Goal: Task Accomplishment & Management: Use online tool/utility

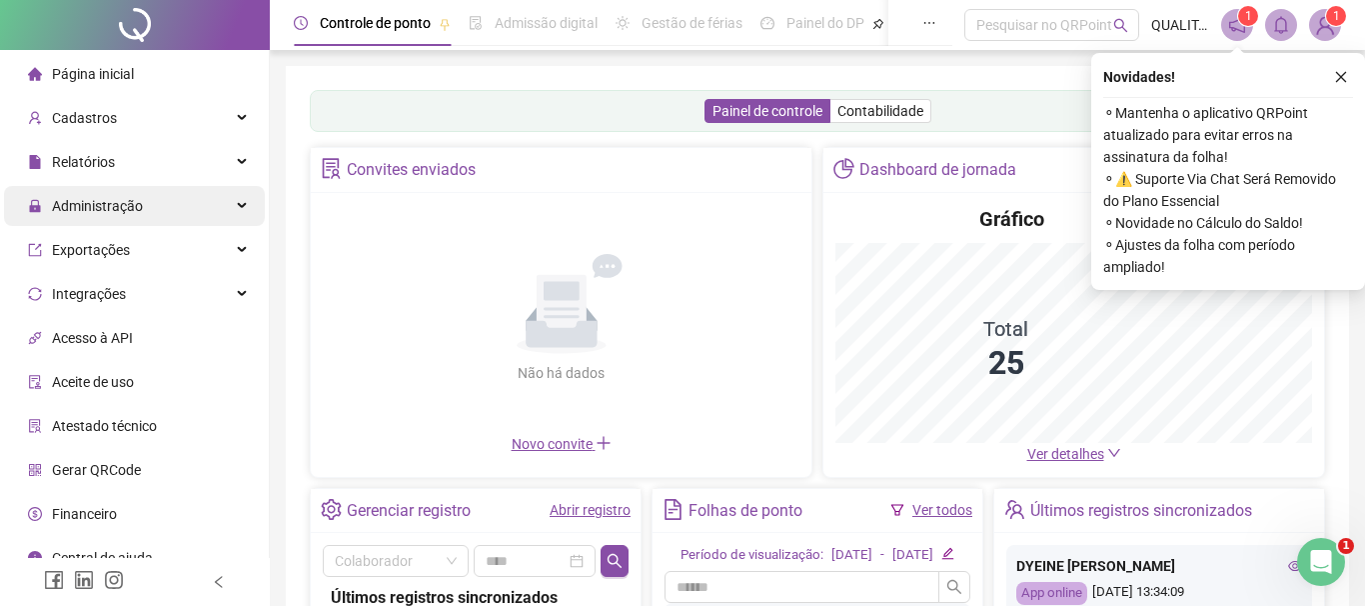
click at [156, 198] on div "Administração" at bounding box center [134, 206] width 261 height 40
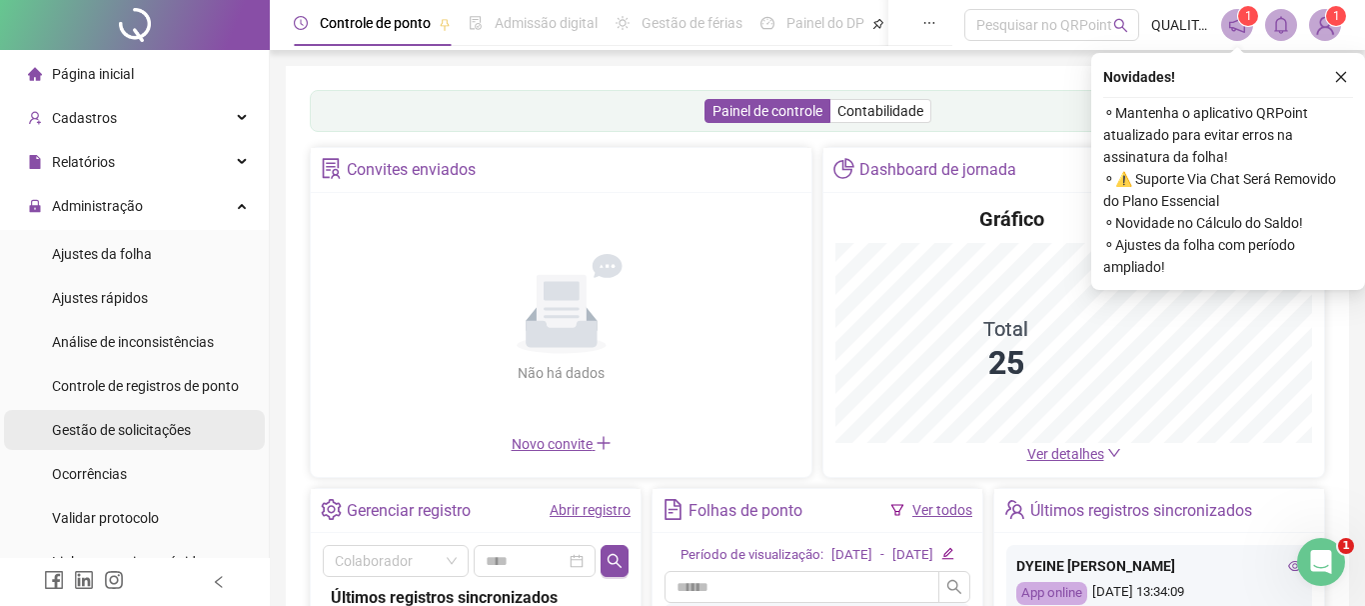
click at [148, 418] on div "Gestão de solicitações" at bounding box center [121, 430] width 139 height 40
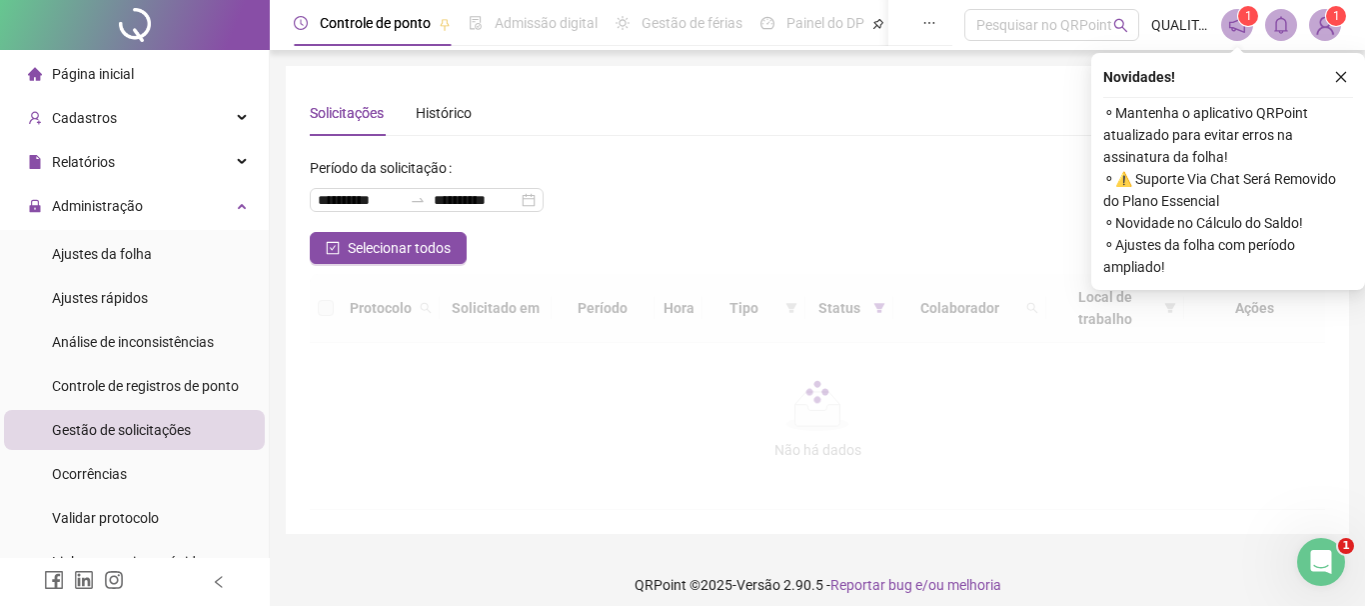
click at [180, 432] on span "Gestão de solicitações" at bounding box center [121, 430] width 139 height 16
click at [1345, 77] on icon "close" at bounding box center [1341, 77] width 14 height 14
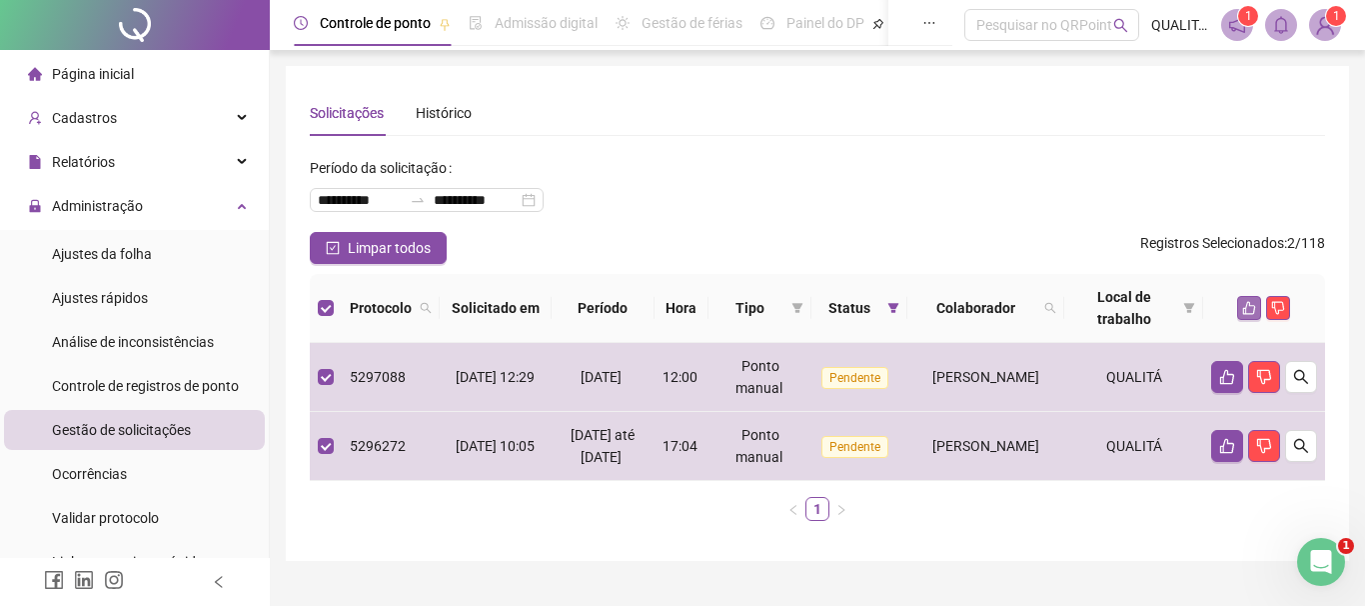
click at [1249, 304] on icon "like" at bounding box center [1249, 308] width 14 height 14
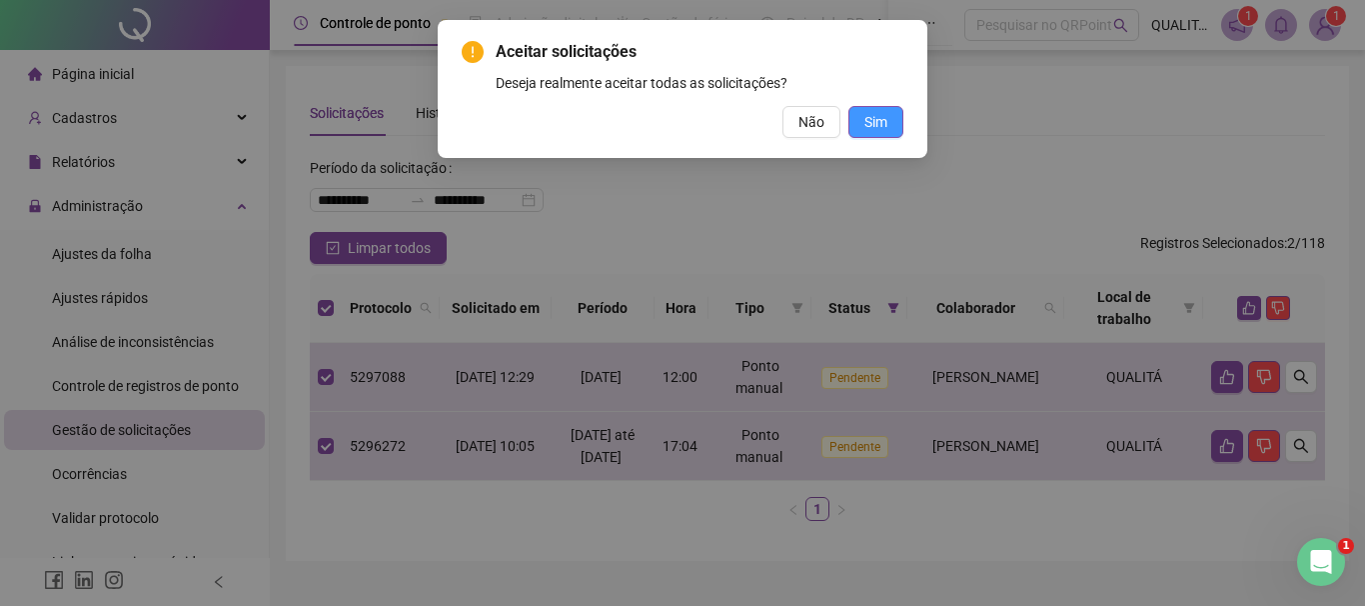
click at [878, 133] on button "Sim" at bounding box center [876, 122] width 55 height 32
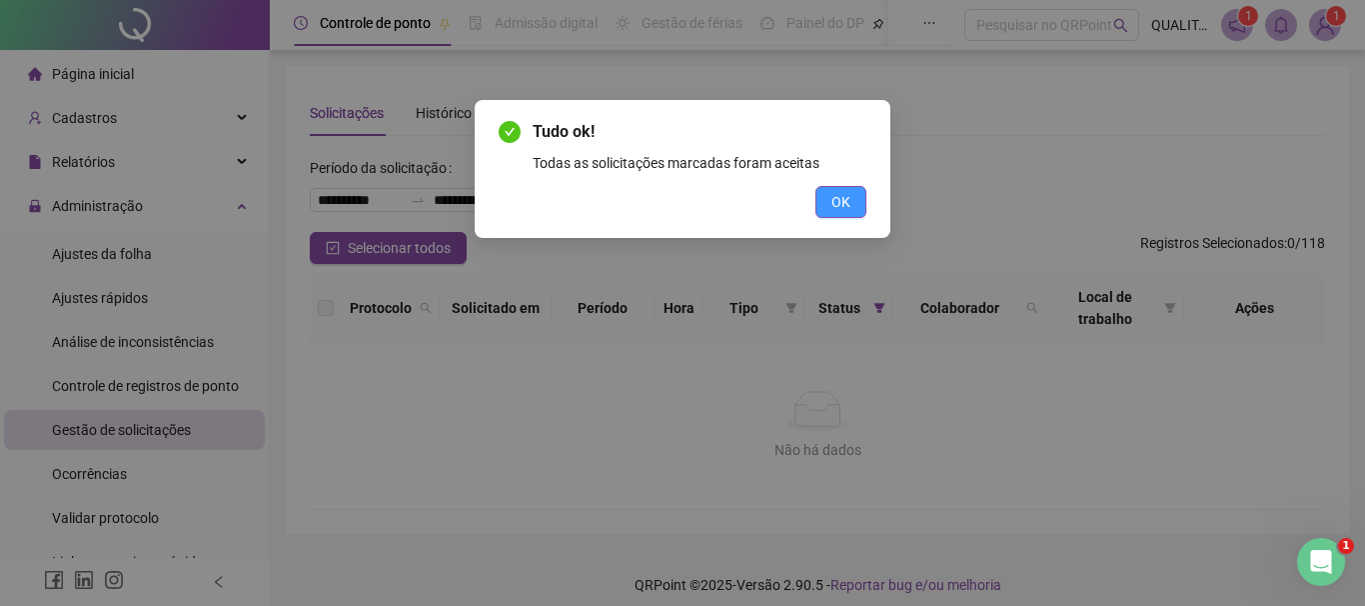
click at [830, 201] on button "OK" at bounding box center [841, 202] width 51 height 32
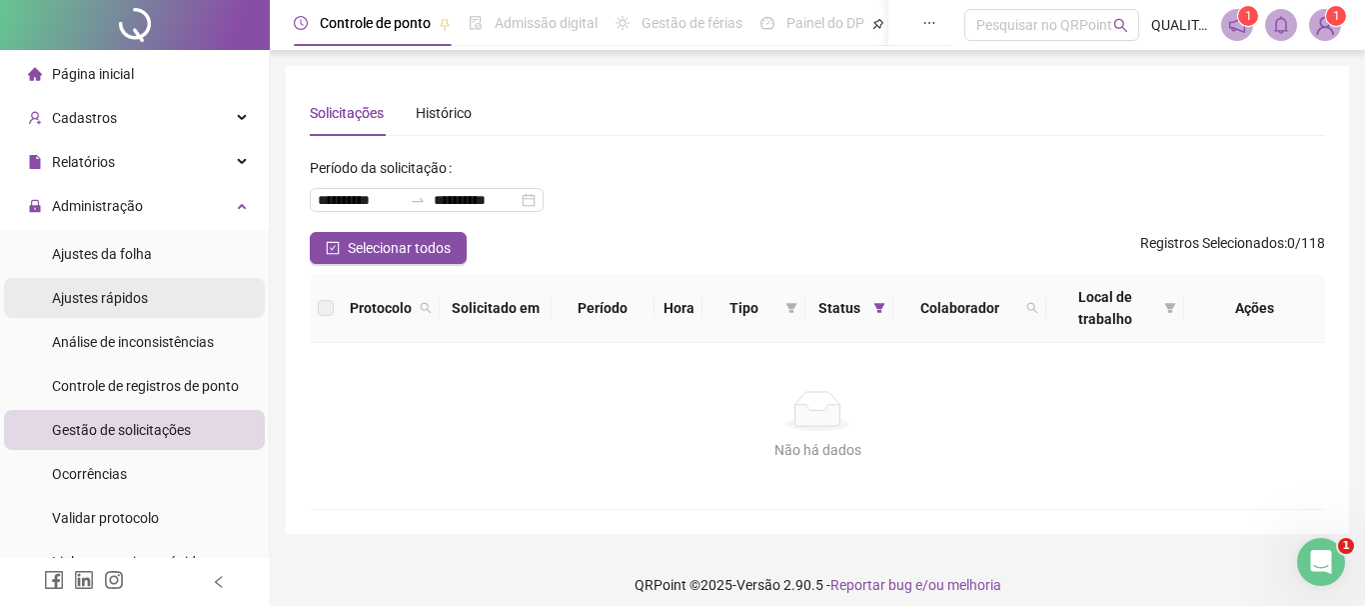
click at [126, 278] on div "Ajustes rápidos" at bounding box center [100, 298] width 96 height 40
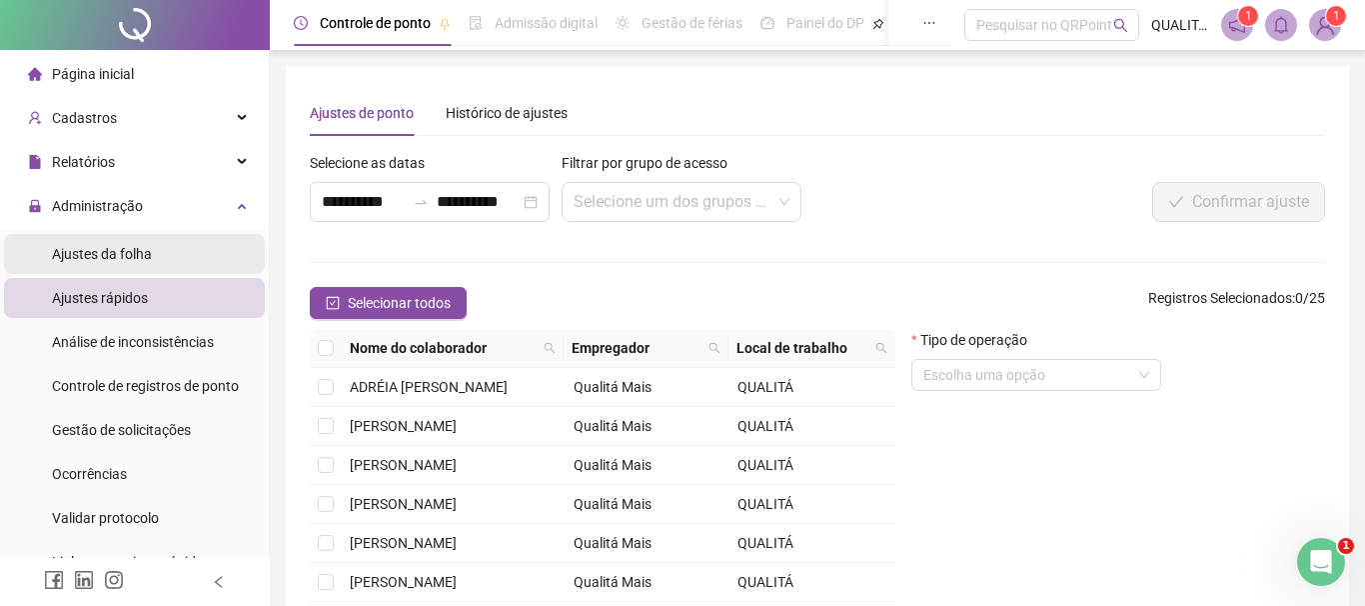
click at [142, 235] on div "Ajustes da folha" at bounding box center [102, 254] width 100 height 40
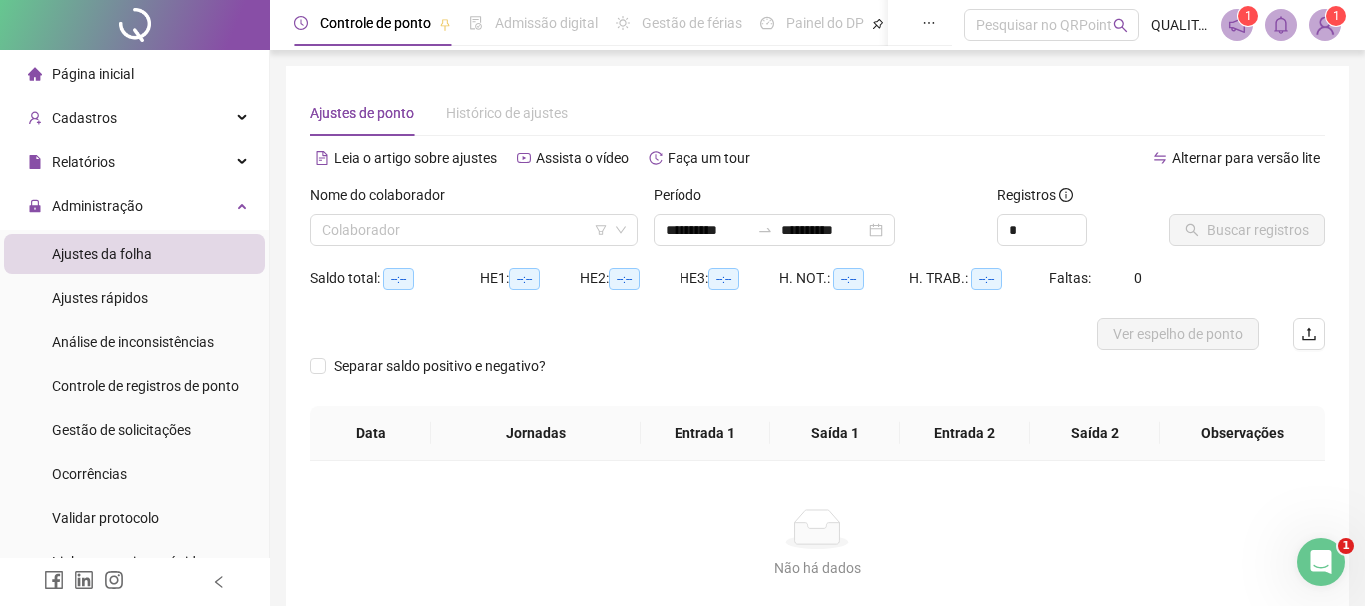
type input "**********"
click at [398, 226] on input "search" at bounding box center [465, 230] width 286 height 30
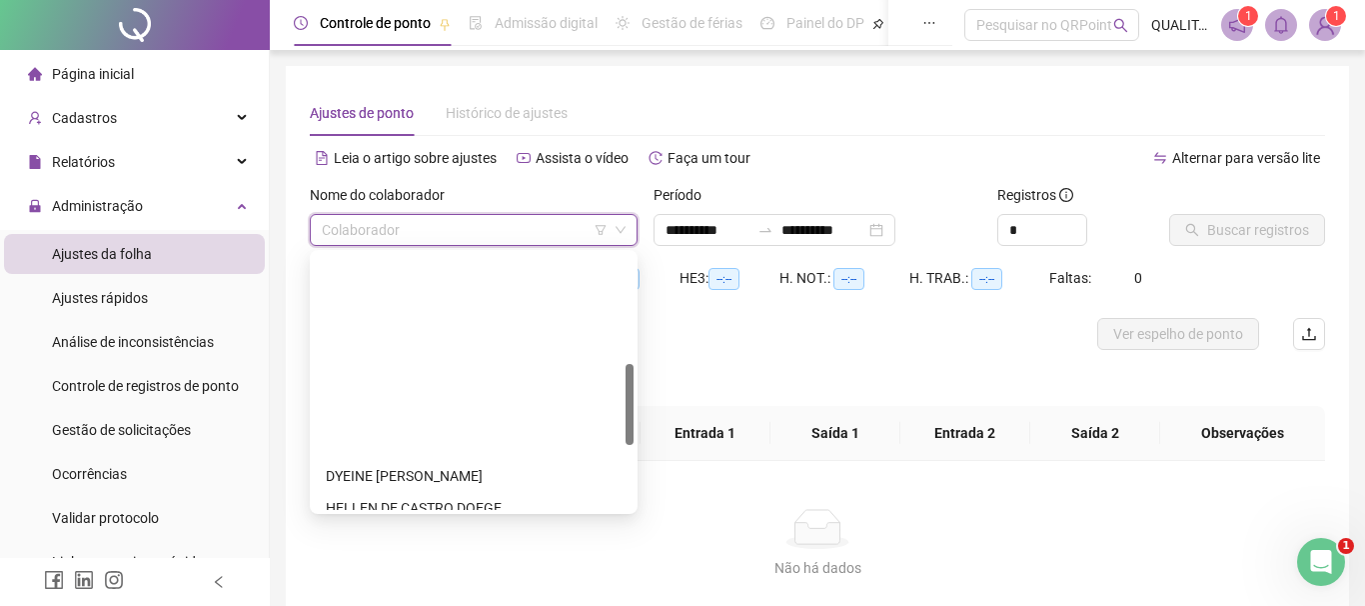
scroll to position [342, 0]
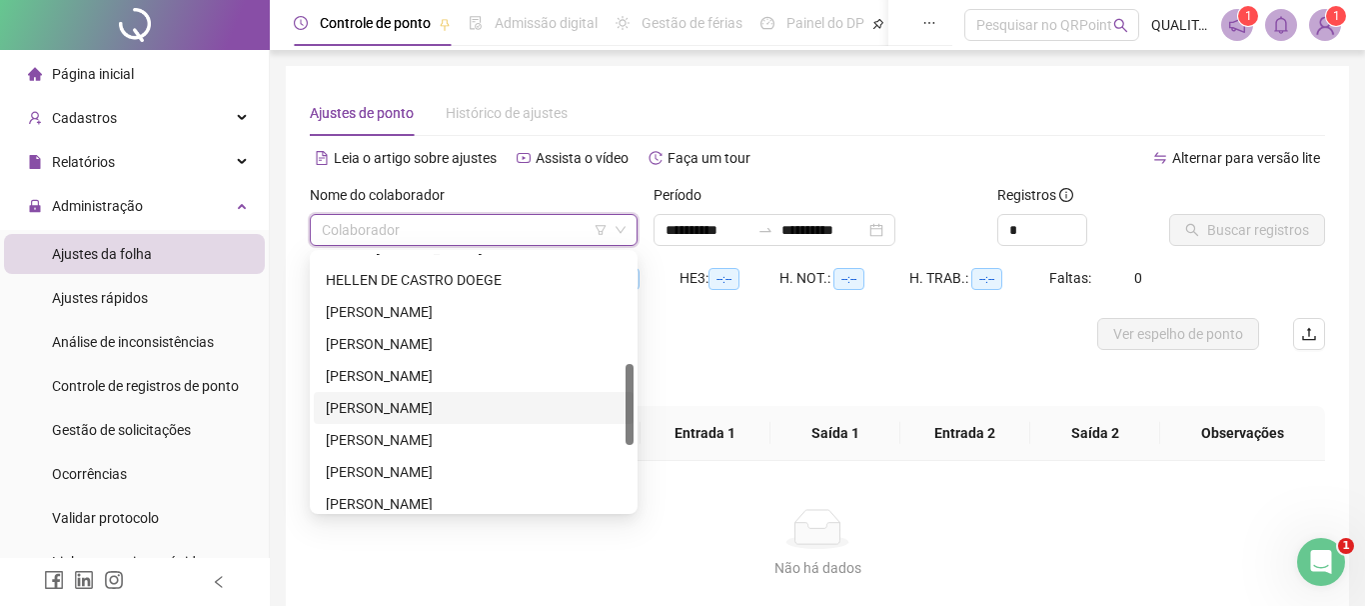
click at [402, 408] on div "[PERSON_NAME]" at bounding box center [474, 408] width 296 height 22
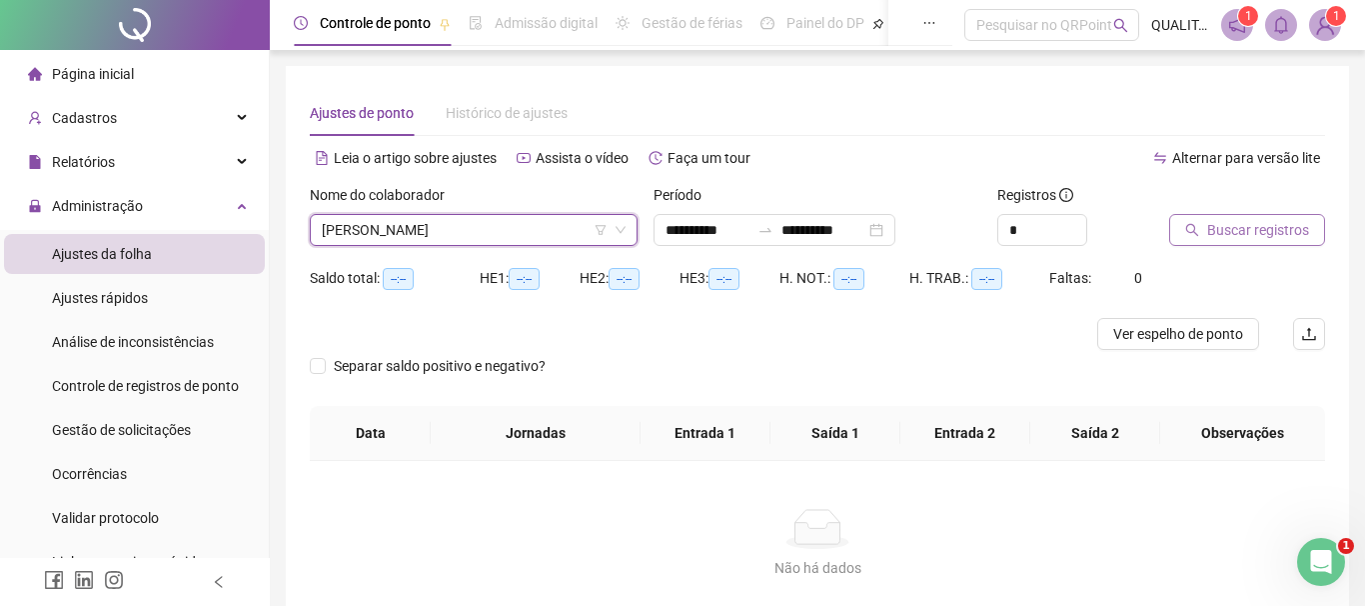
click at [1253, 235] on span "Buscar registros" at bounding box center [1259, 230] width 102 height 22
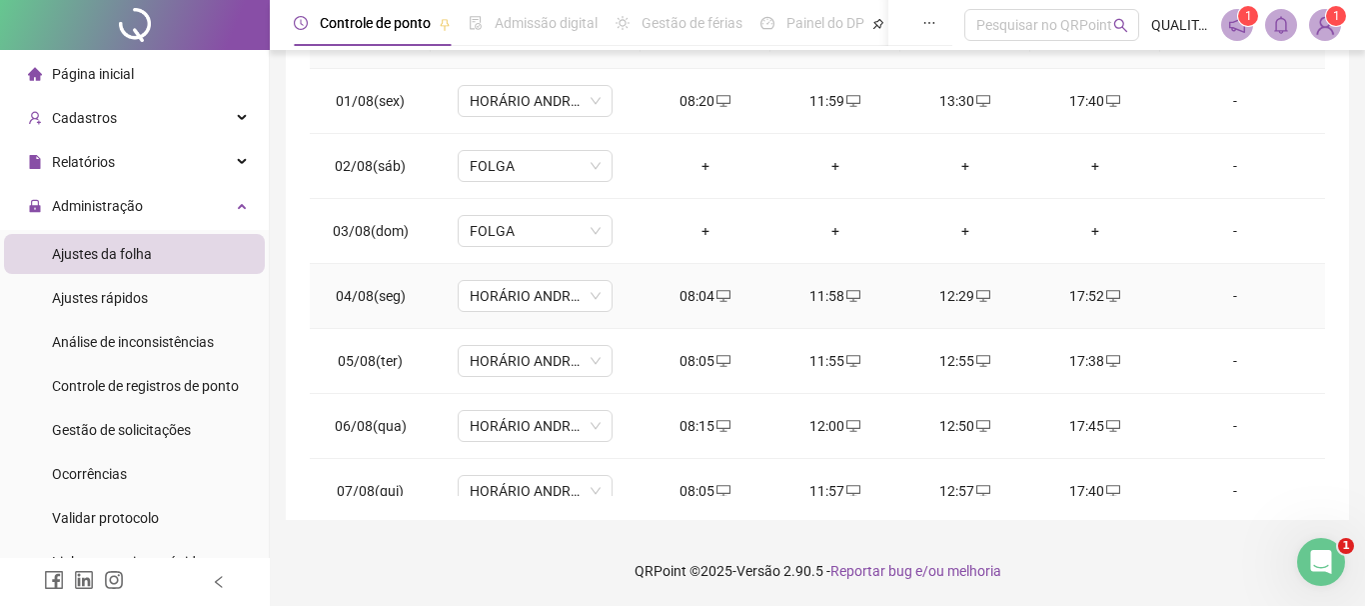
scroll to position [0, 0]
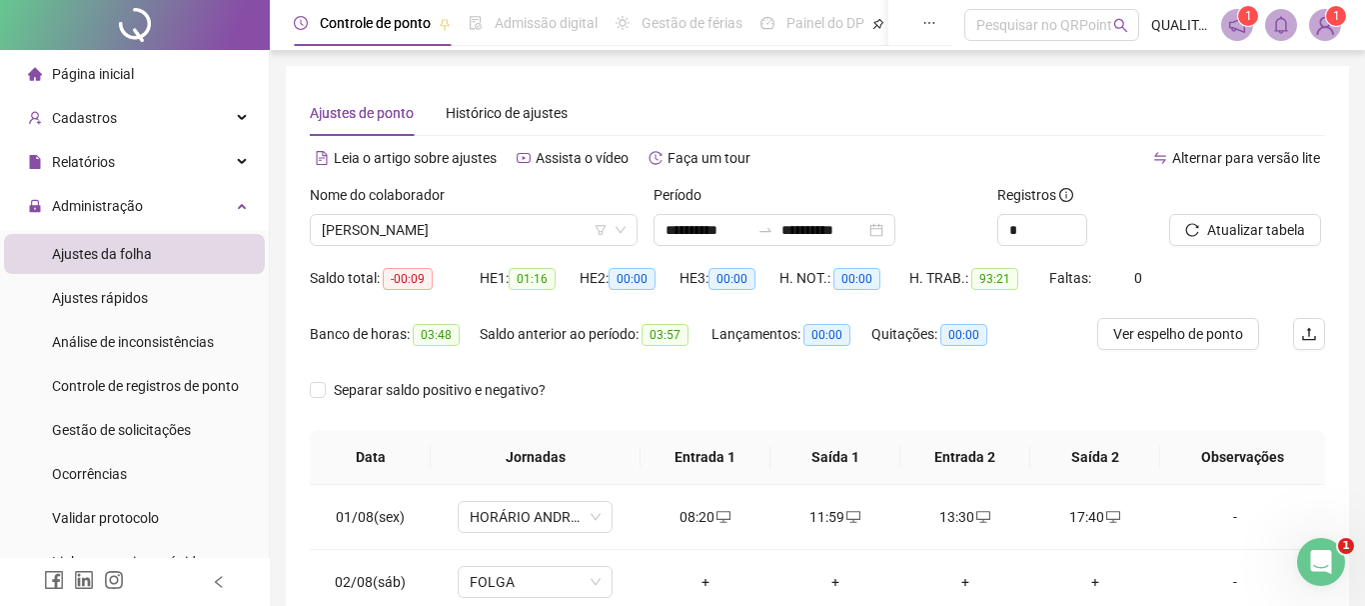
click at [1039, 213] on div "Registros" at bounding box center [1076, 199] width 156 height 30
click at [1074, 224] on div at bounding box center [1076, 230] width 22 height 30
click at [1075, 220] on span "Increase Value" at bounding box center [1076, 224] width 22 height 18
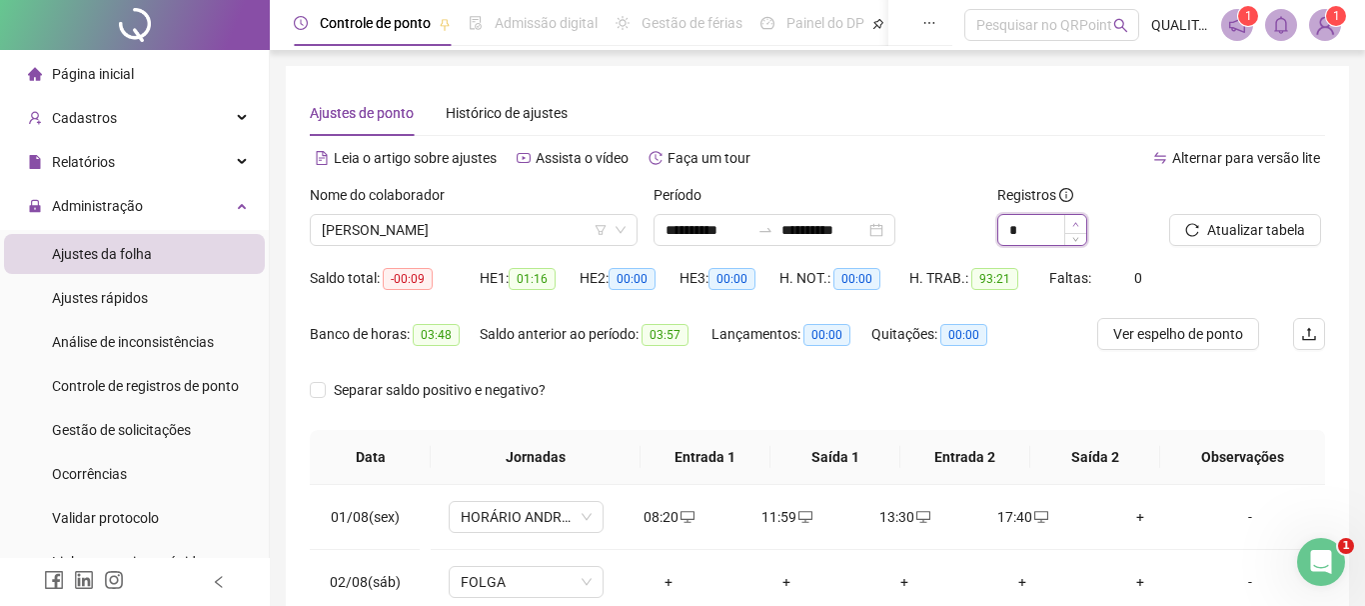
type input "*"
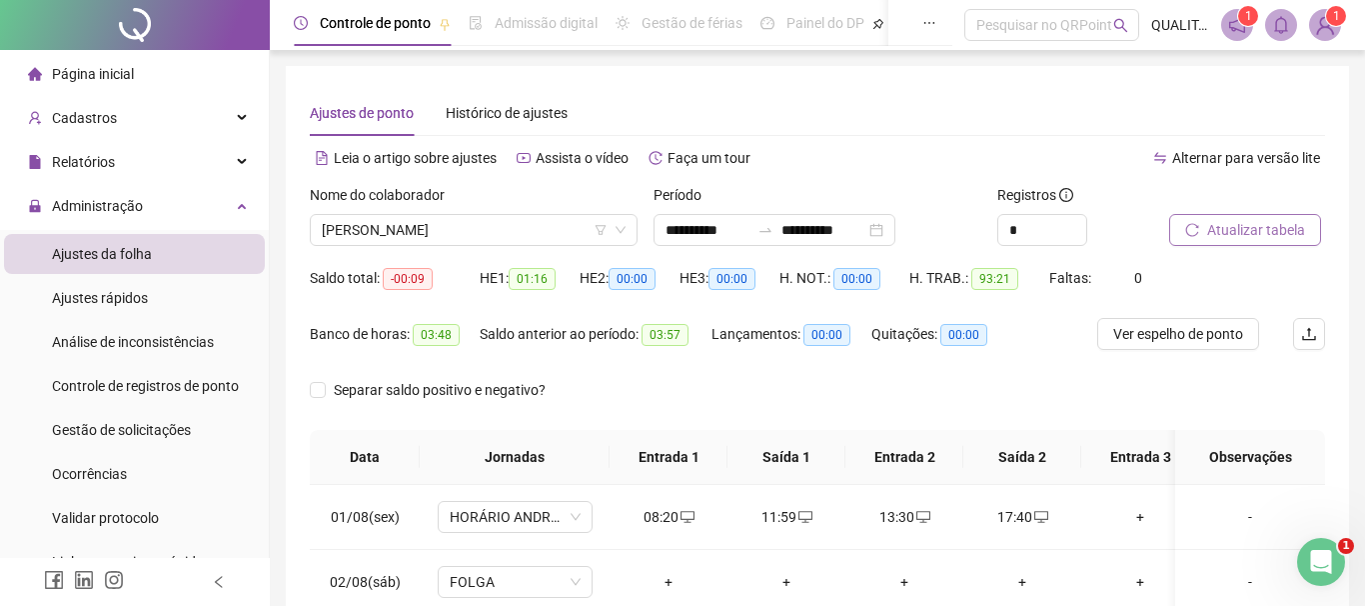
click at [1253, 229] on span "Atualizar tabela" at bounding box center [1257, 230] width 98 height 22
click at [896, 231] on div "**********" at bounding box center [775, 230] width 242 height 32
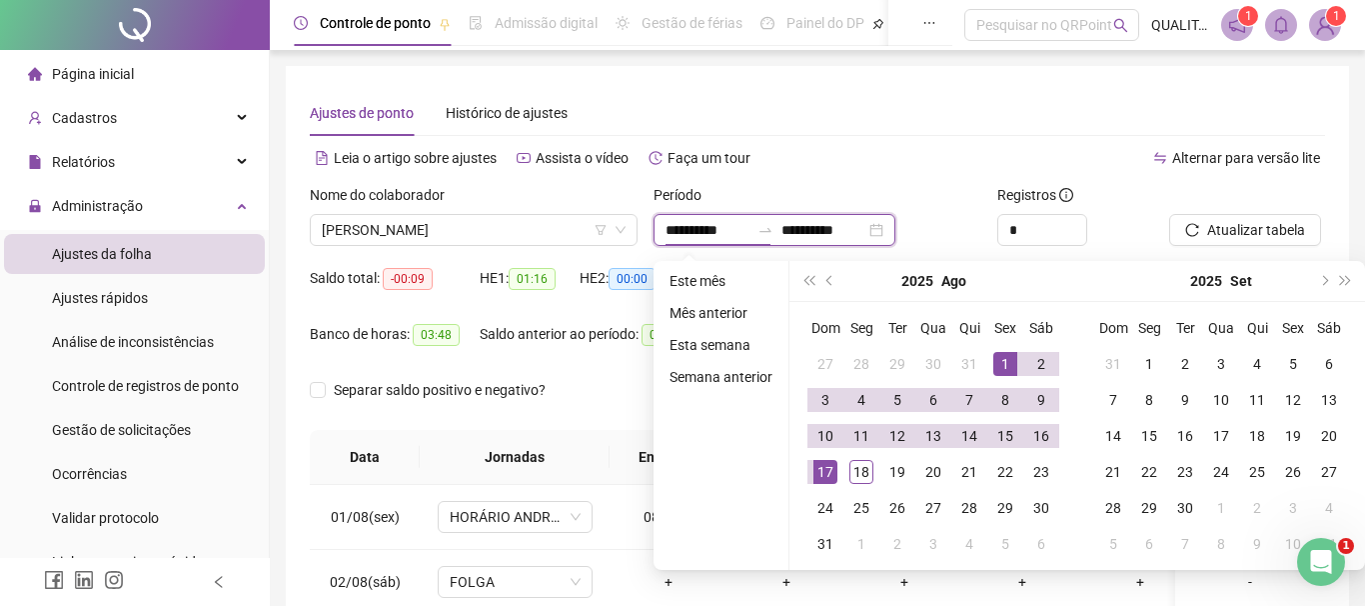
type input "**********"
click at [1013, 363] on div "1" at bounding box center [1006, 364] width 24 height 24
type input "**********"
click at [868, 468] on div "18" at bounding box center [862, 472] width 24 height 24
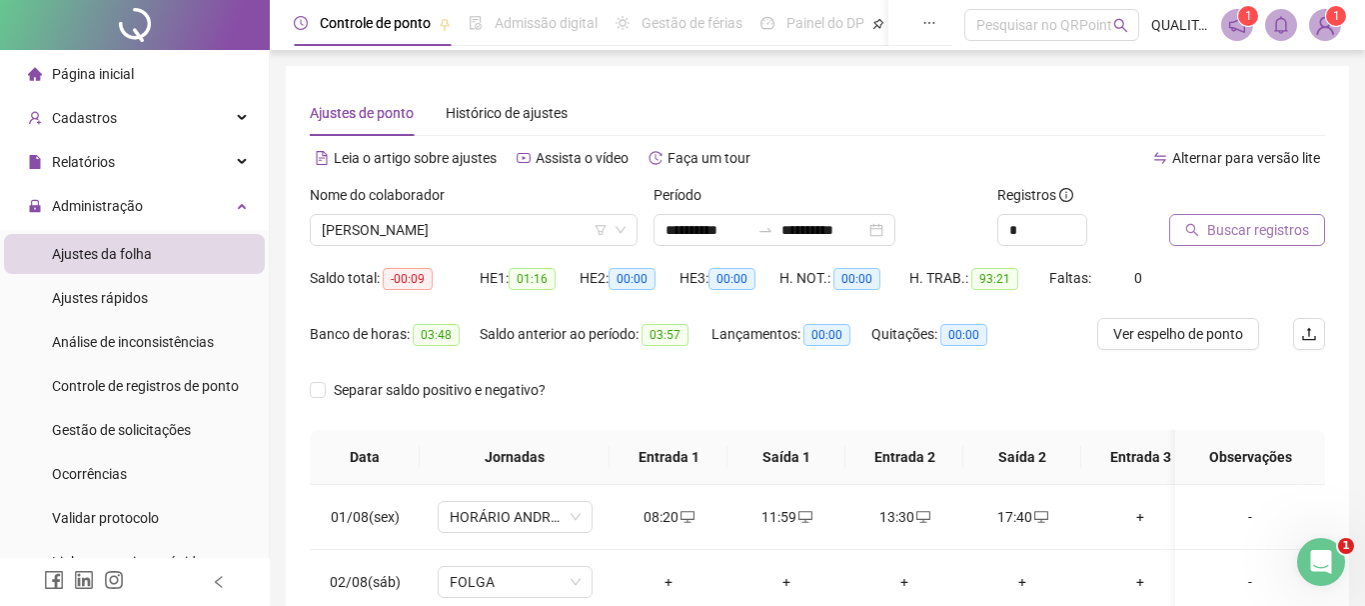
click at [1222, 224] on span "Buscar registros" at bounding box center [1259, 230] width 102 height 22
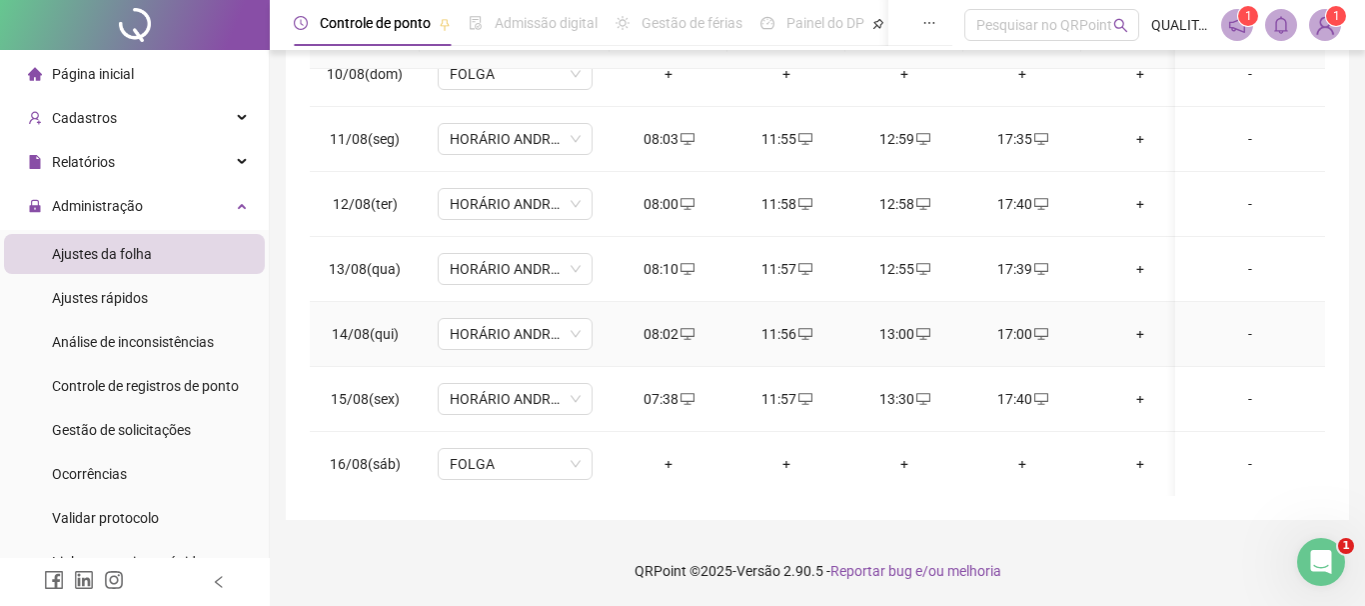
scroll to position [743, 0]
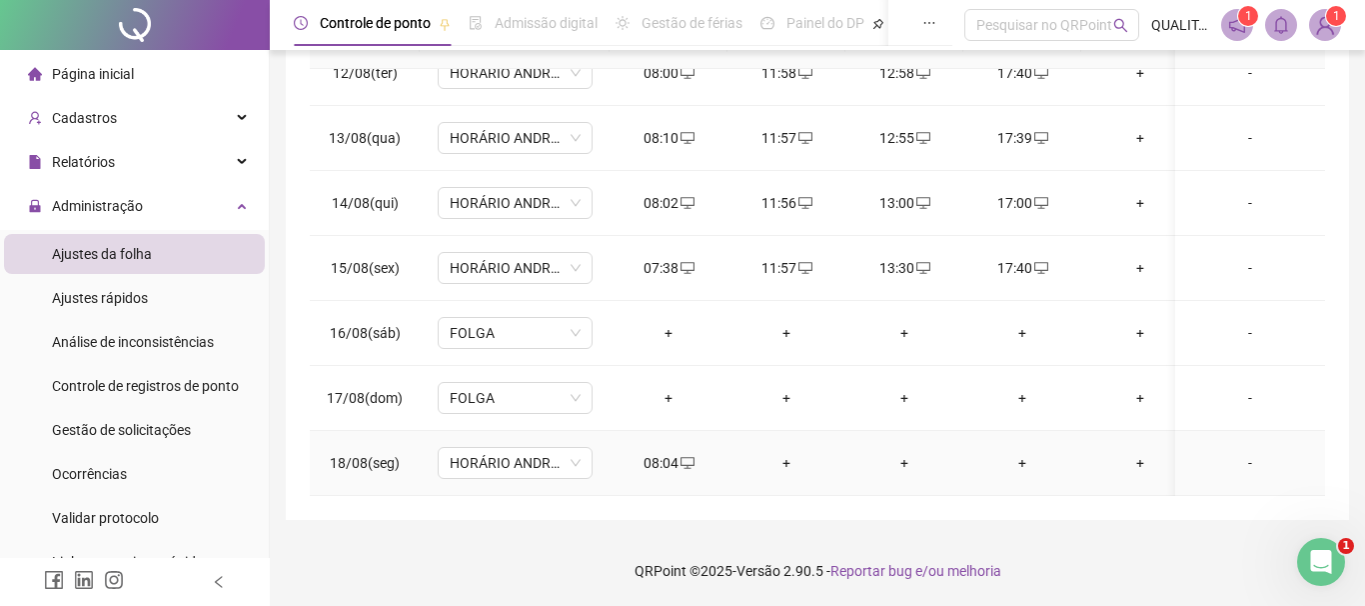
click at [789, 459] on div "+" at bounding box center [787, 463] width 86 height 22
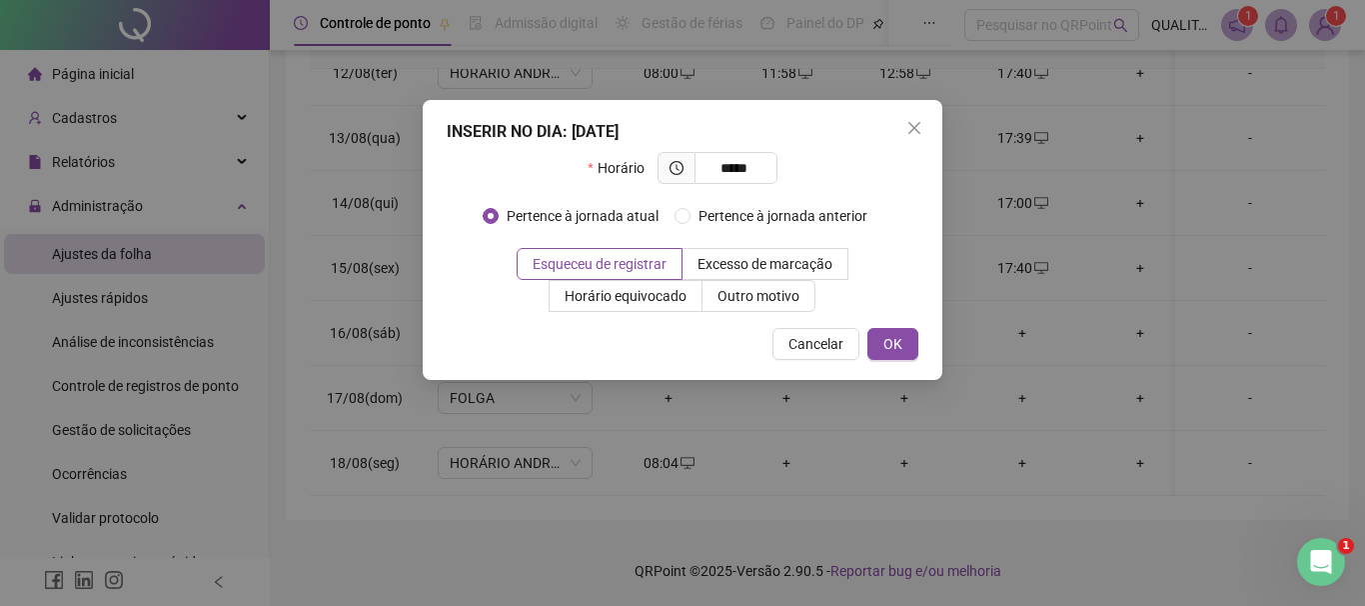
type input "*****"
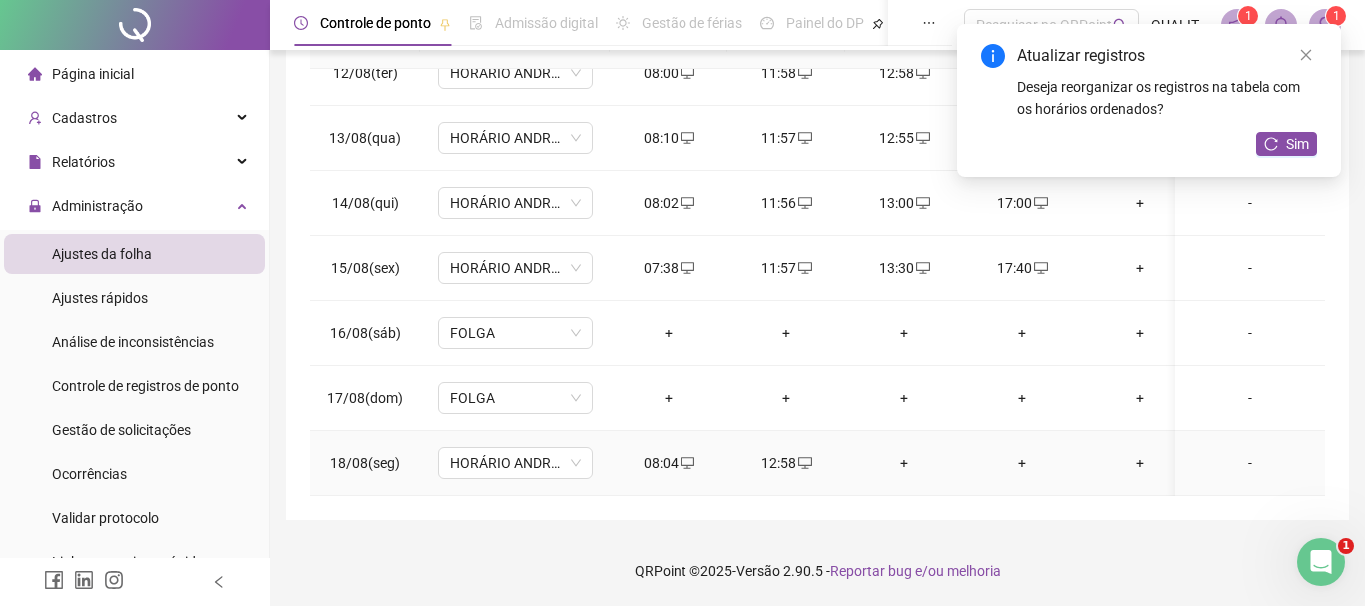
click at [905, 458] on div "+" at bounding box center [905, 463] width 86 height 22
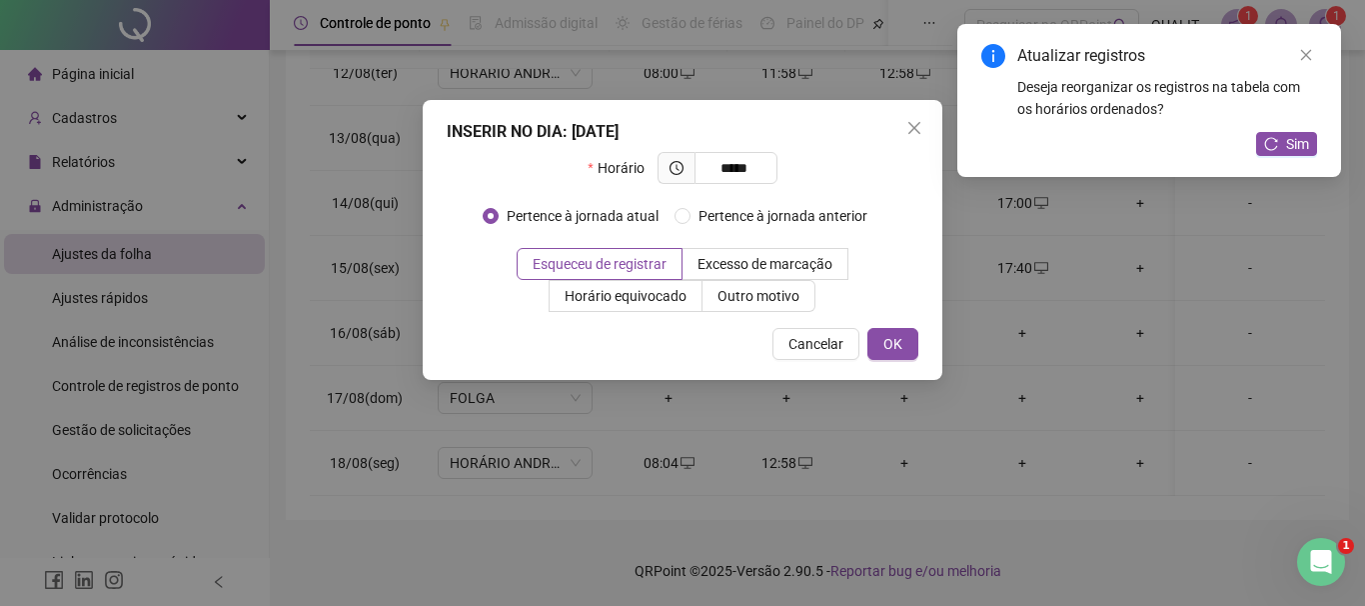
type input "*****"
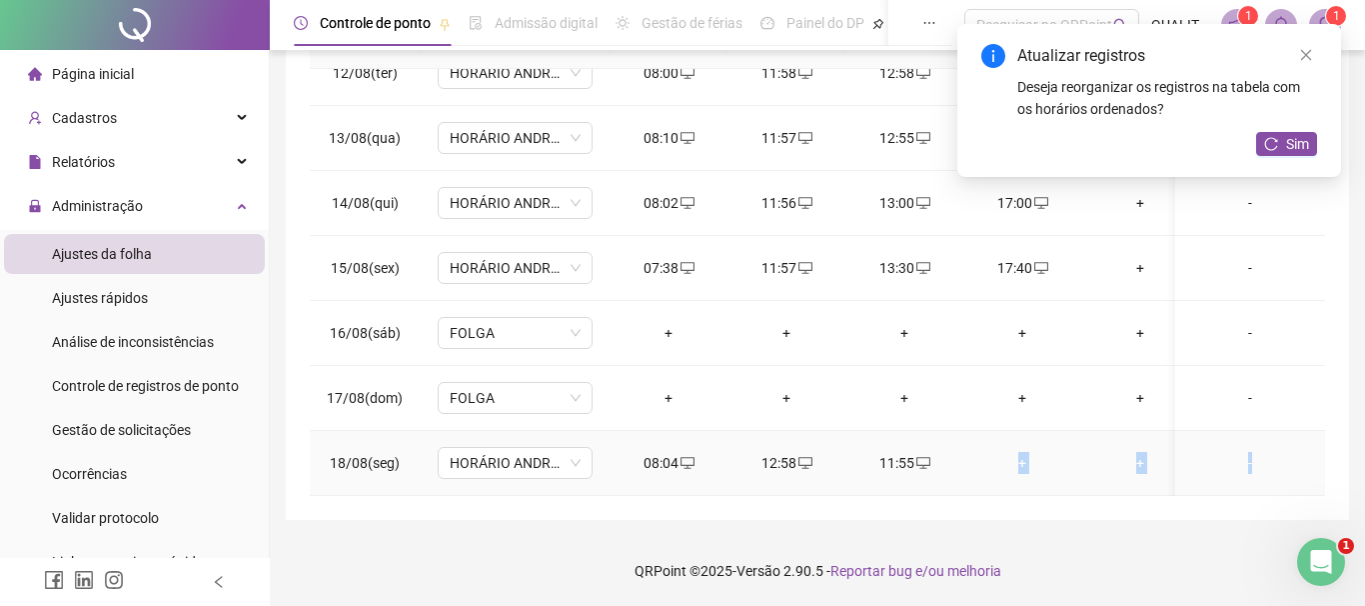
drag, startPoint x: 1017, startPoint y: 453, endPoint x: 1124, endPoint y: 516, distance: 124.1
click at [1118, 496] on div "01/08(sex) HORÁRIO ANDRESSA 08:20 11:59 13:30 17:40 + + - 02/08(sáb) FOLGA + + …" at bounding box center [818, 282] width 1016 height 427
click at [1298, 156] on div "Sim" at bounding box center [1286, 144] width 61 height 25
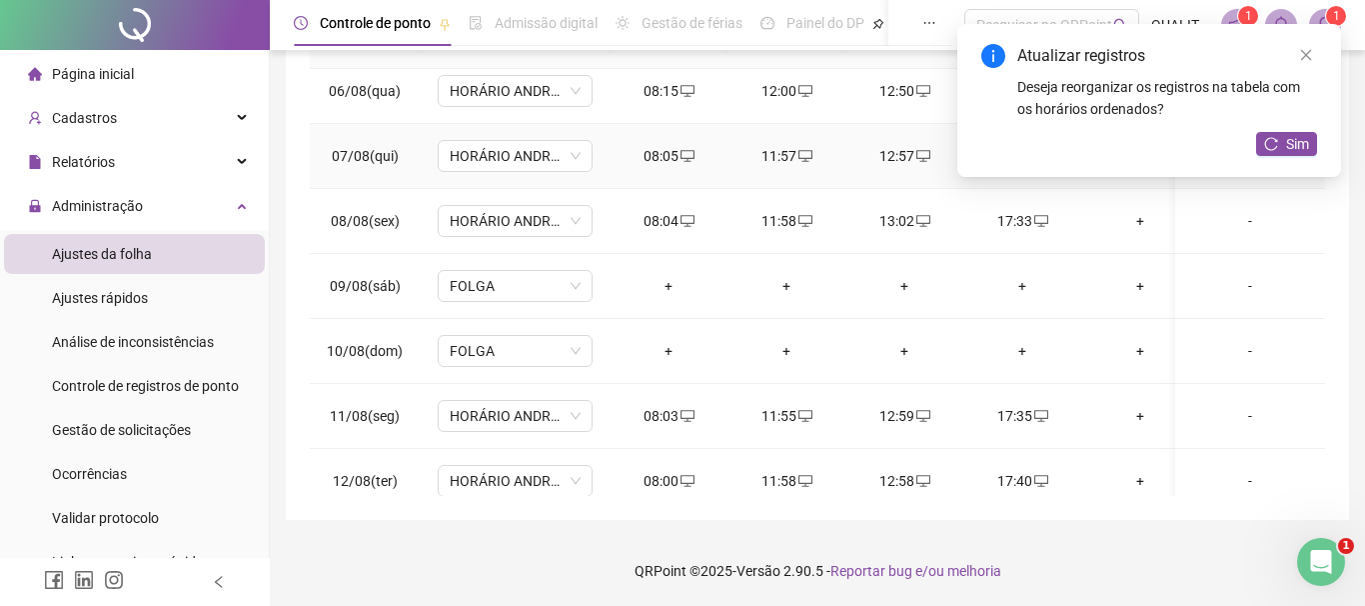
scroll to position [0, 0]
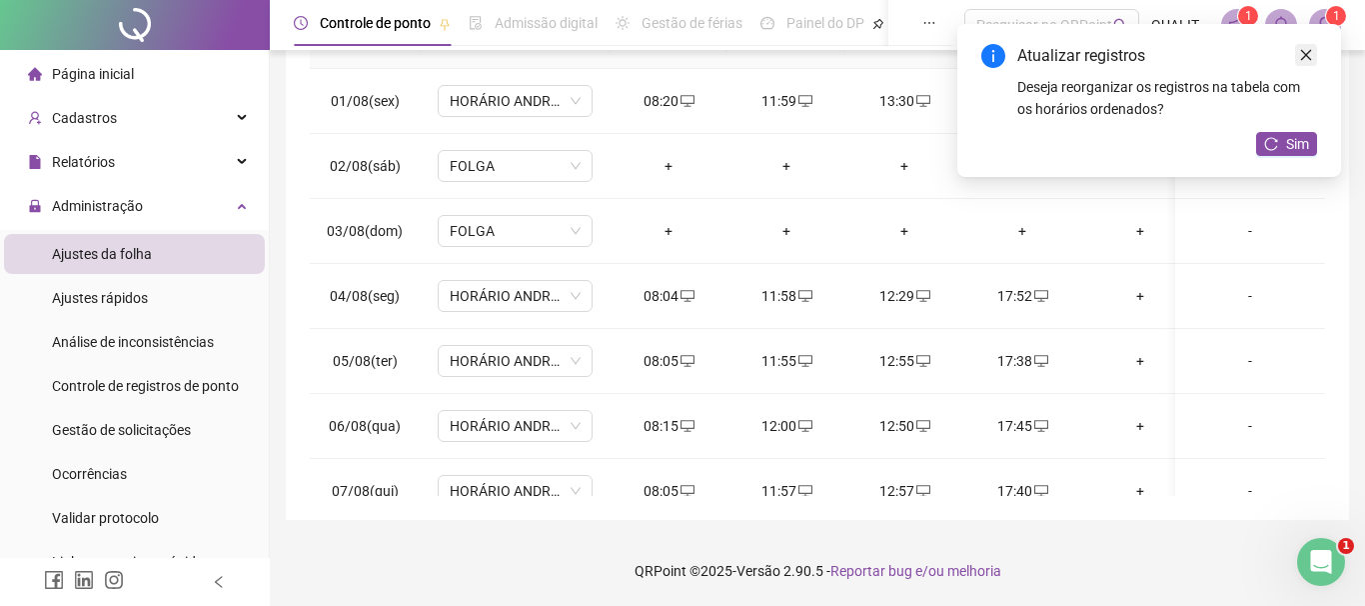
click at [1309, 53] on icon "close" at bounding box center [1306, 55] width 14 height 14
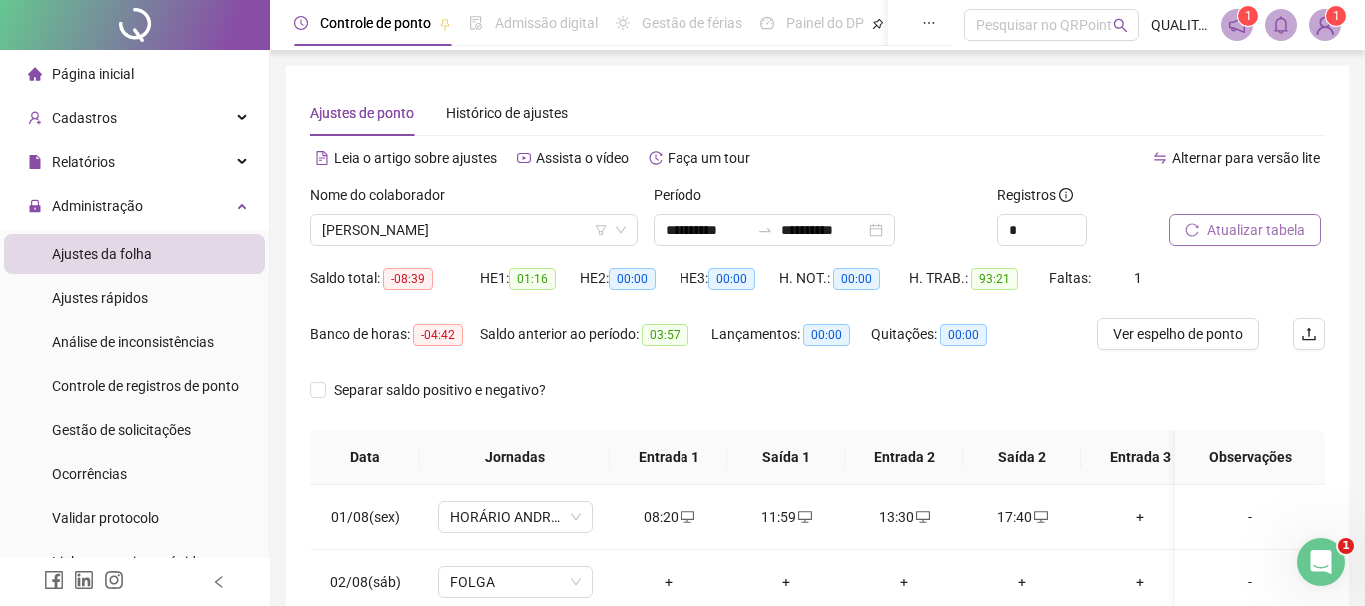
click at [1220, 223] on span "Atualizar tabela" at bounding box center [1257, 230] width 98 height 22
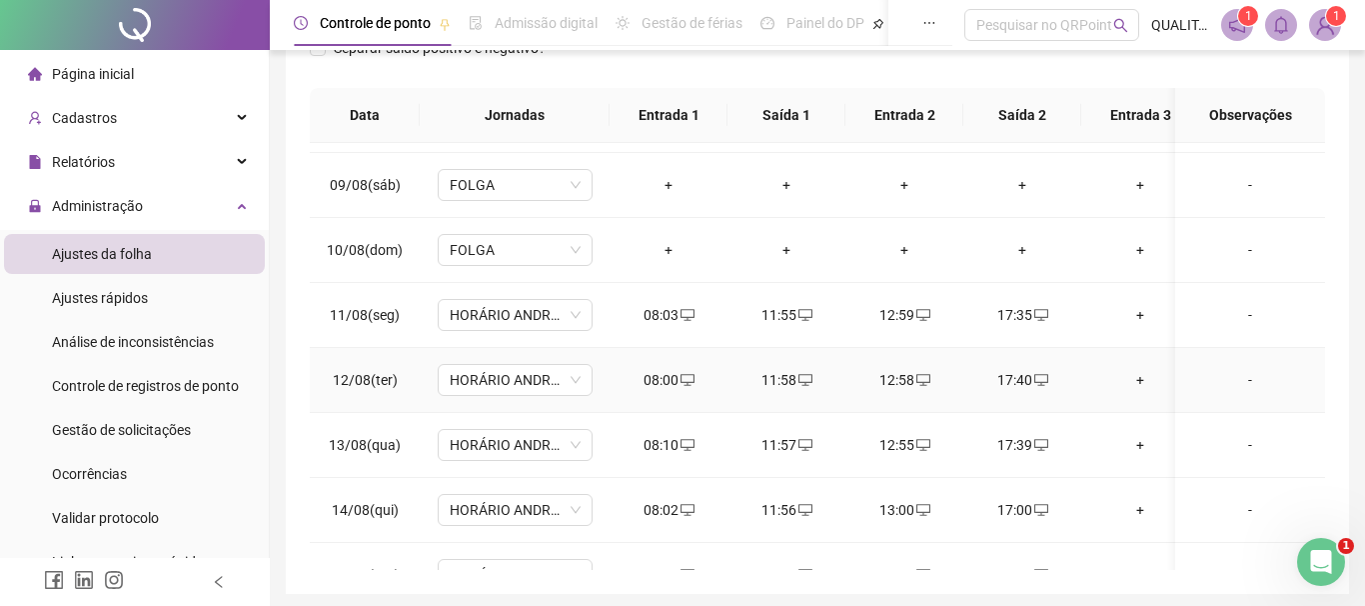
scroll to position [743, 0]
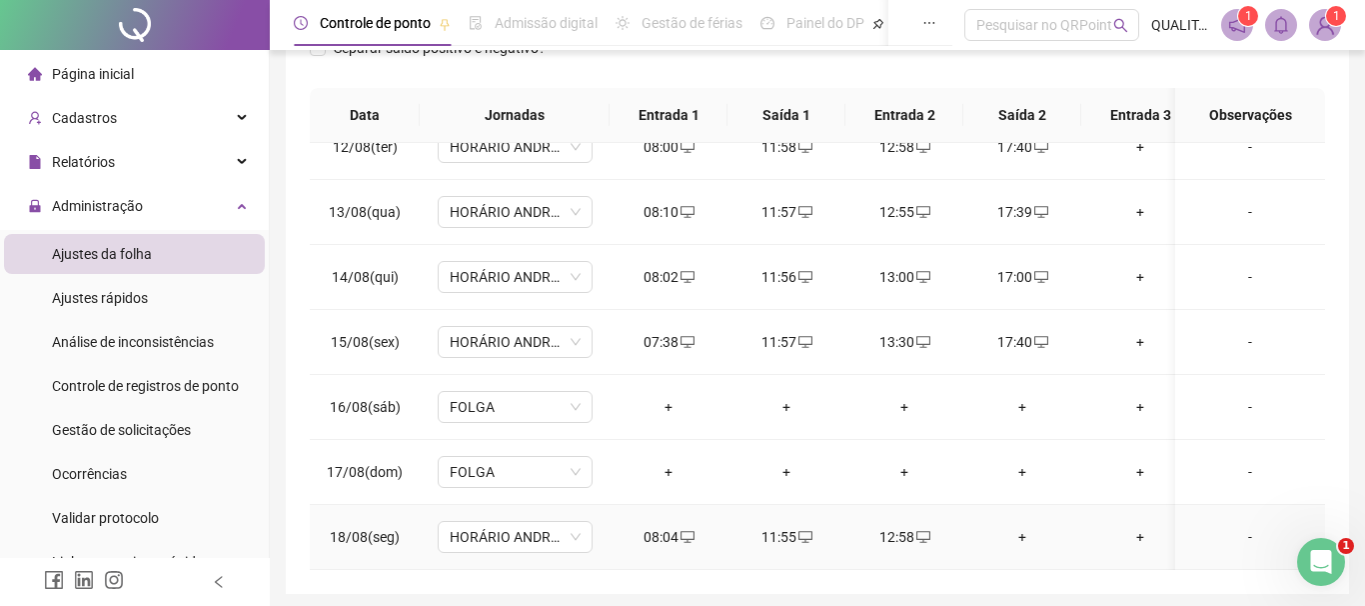
click at [1020, 535] on div "+" at bounding box center [1023, 537] width 86 height 22
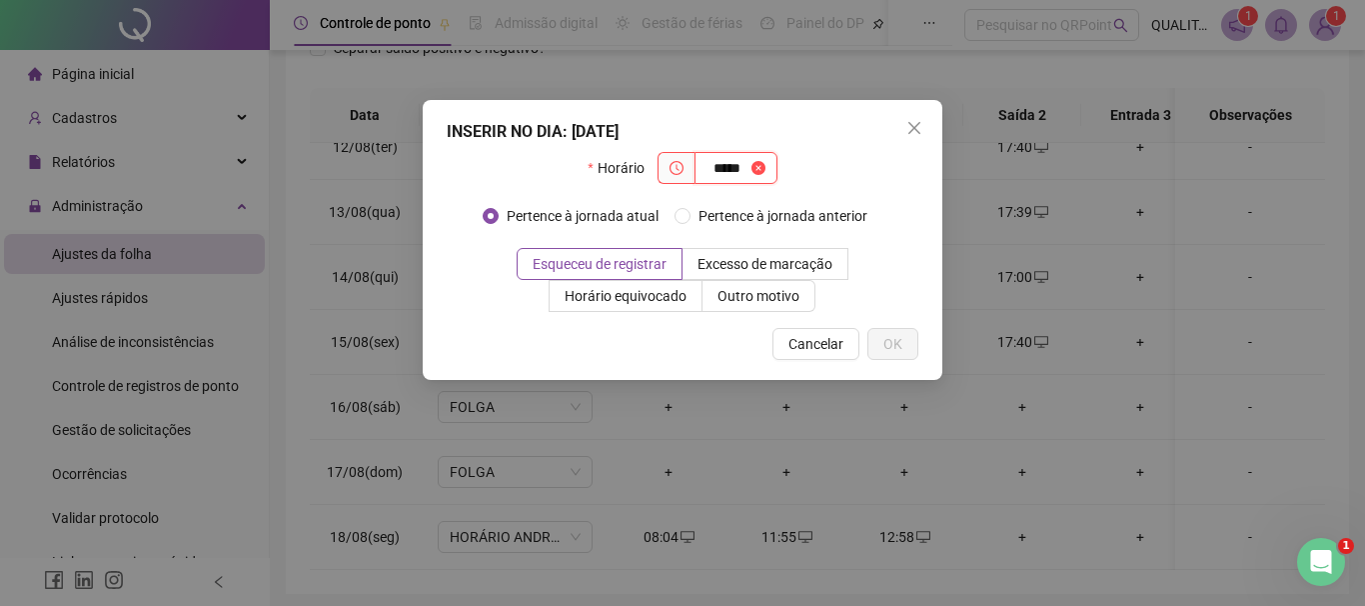
type input "*****"
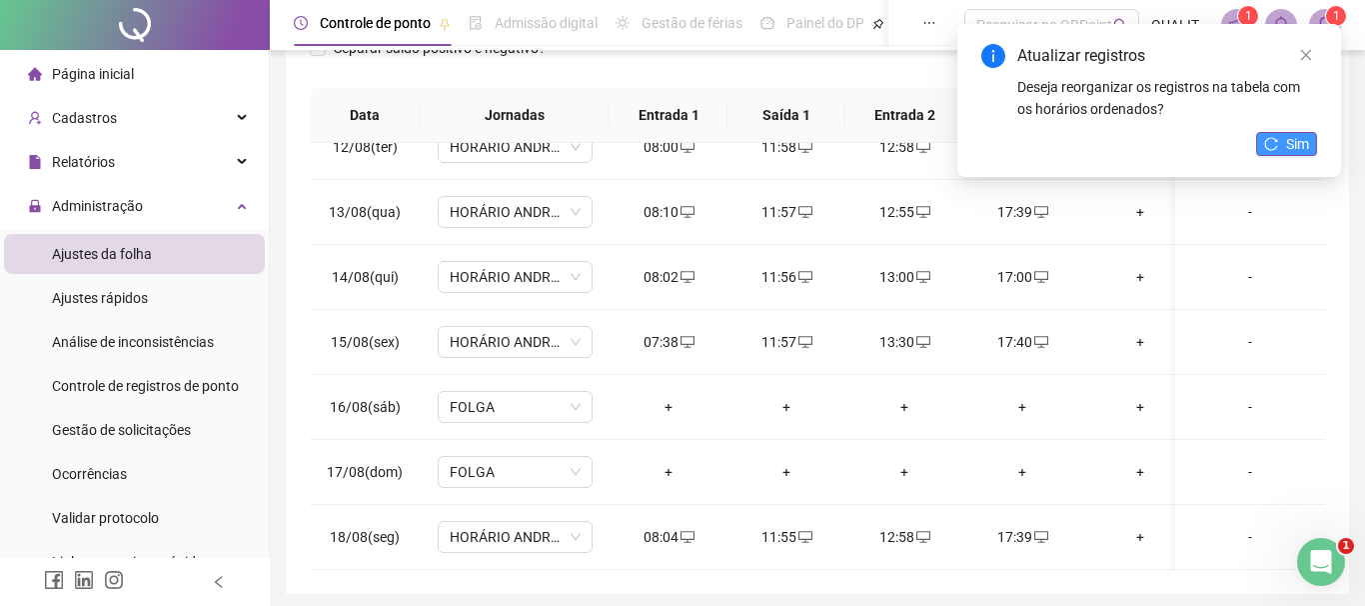
click at [1280, 138] on button "Sim" at bounding box center [1286, 144] width 61 height 24
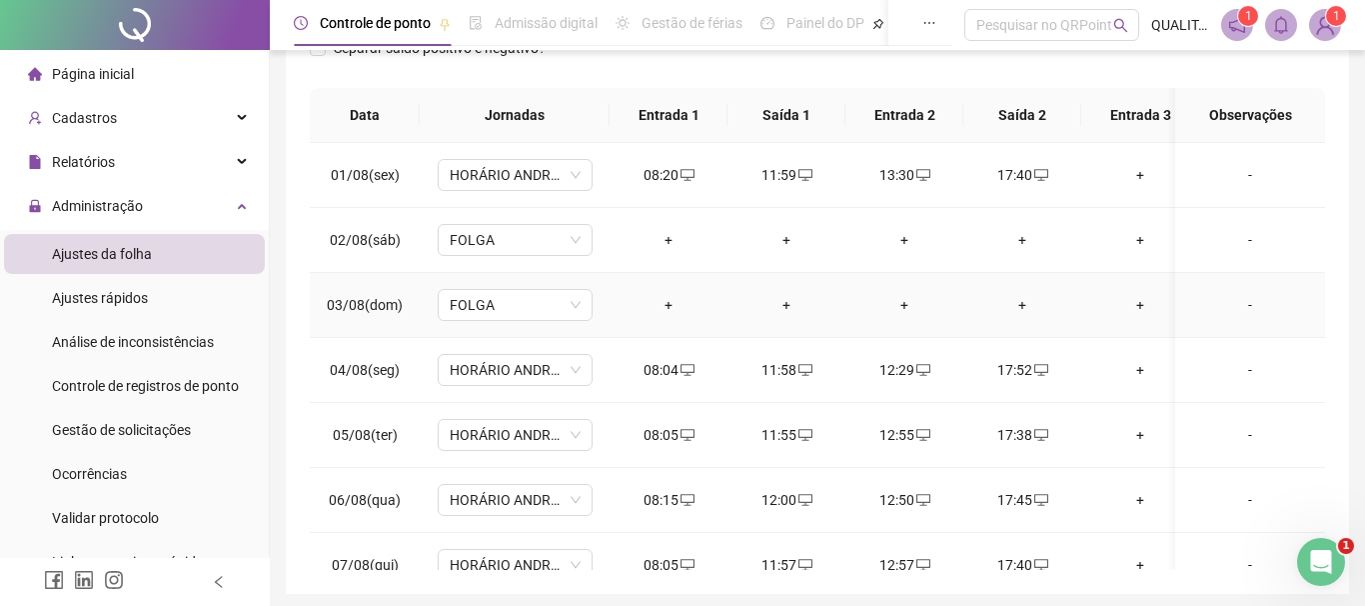
scroll to position [0, 0]
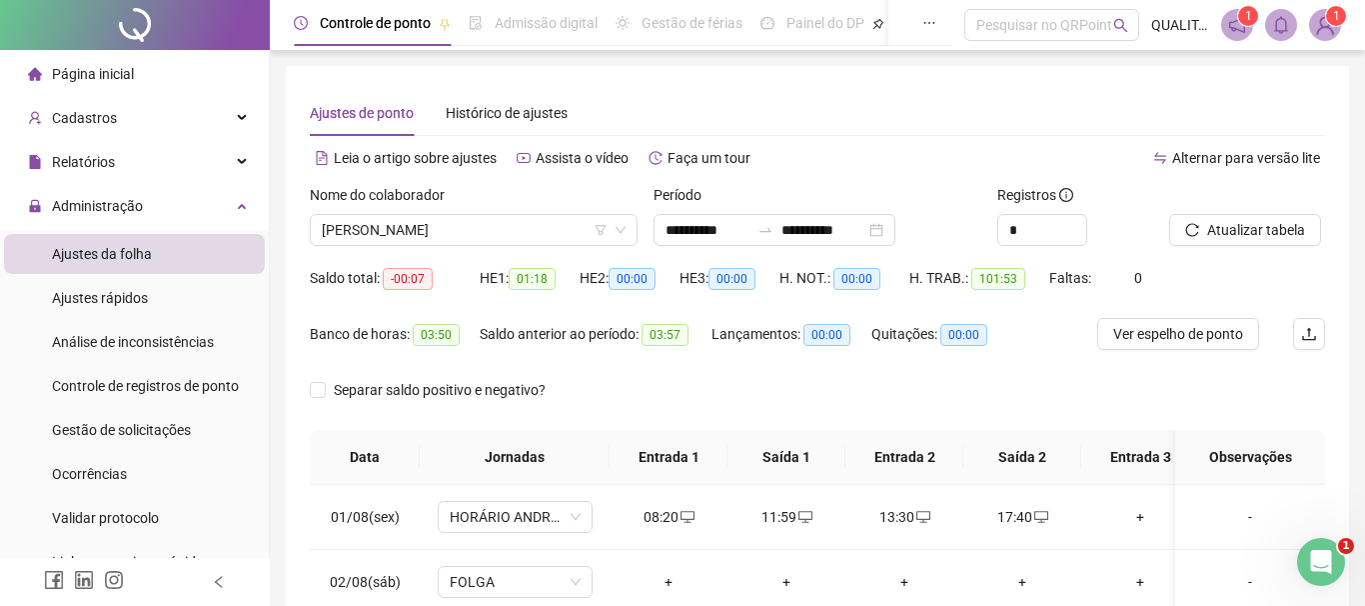
click at [1247, 197] on div at bounding box center [1223, 199] width 106 height 30
click at [1235, 229] on span "Atualizar tabela" at bounding box center [1257, 230] width 98 height 22
